Goal: Obtain resource: Obtain resource

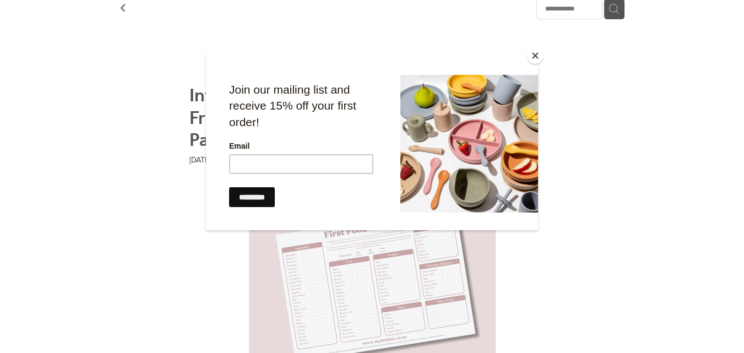
scroll to position [128, 0]
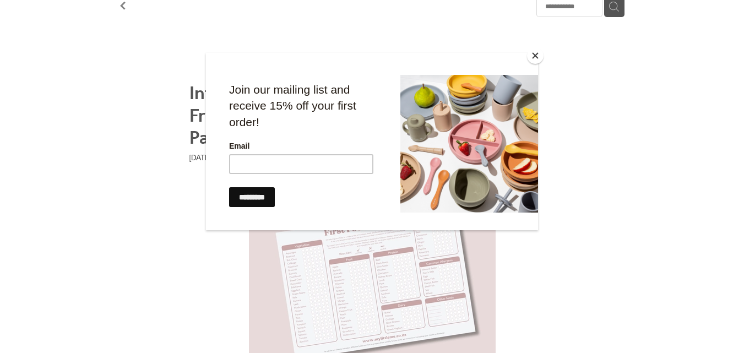
click at [533, 56] on button "Close" at bounding box center [535, 55] width 17 height 17
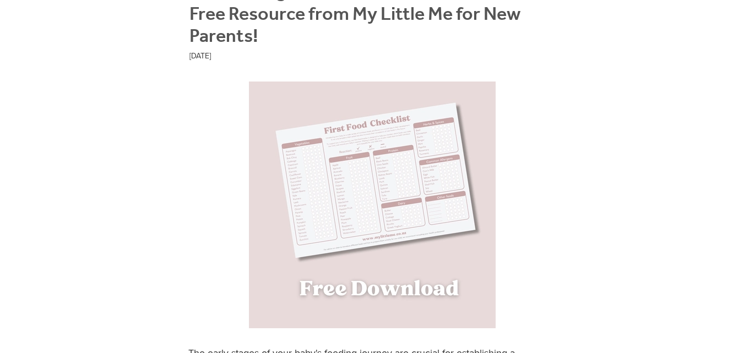
scroll to position [266, 0]
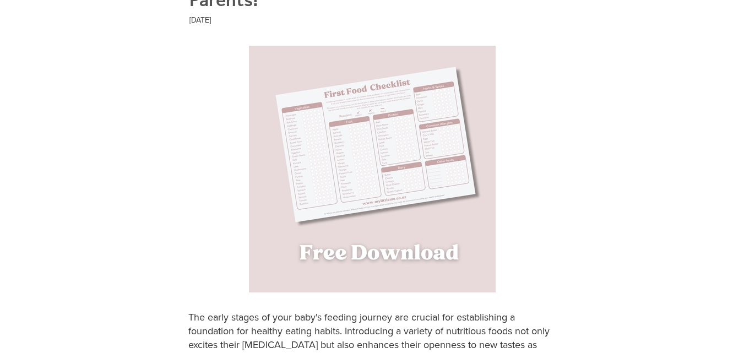
click at [365, 152] on img at bounding box center [372, 169] width 247 height 247
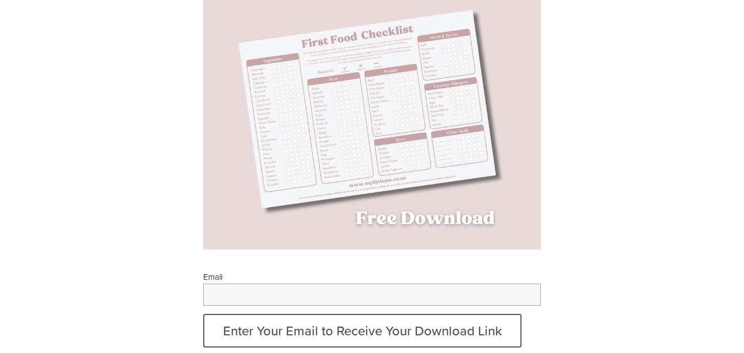
scroll to position [167, 0]
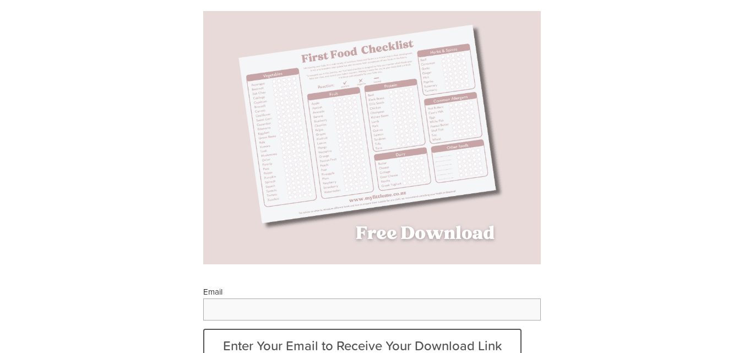
drag, startPoint x: 749, startPoint y: 68, endPoint x: 746, endPoint y: 104, distance: 35.9
click at [425, 121] on img at bounding box center [372, 137] width 391 height 253
click at [415, 235] on img at bounding box center [372, 137] width 391 height 253
